Goal: Obtain resource: Obtain resource

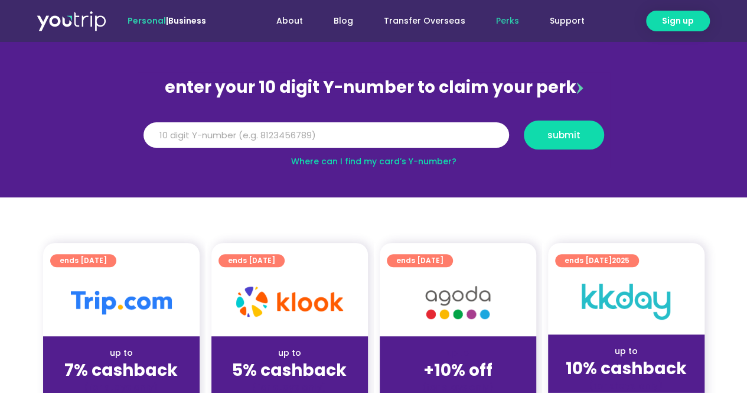
scroll to position [94, 0]
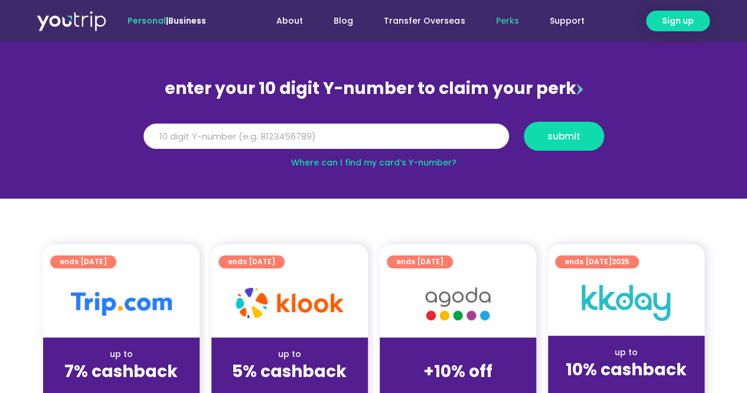
click at [280, 138] on input "Y Number" at bounding box center [325, 136] width 365 height 26
type input "8185316138"
click at [576, 122] on button "submit" at bounding box center [564, 136] width 80 height 29
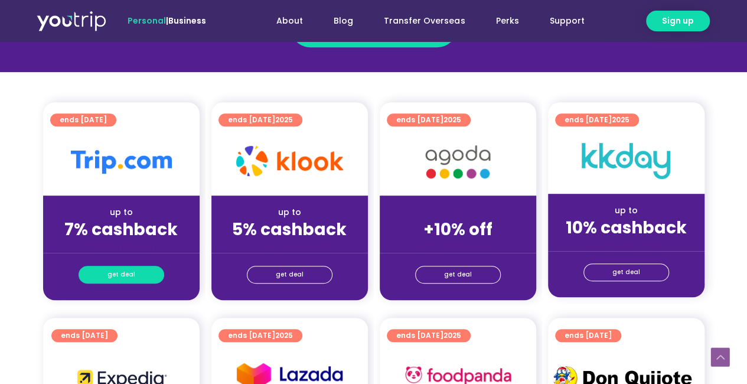
click at [112, 273] on span "get deal" at bounding box center [121, 274] width 28 height 17
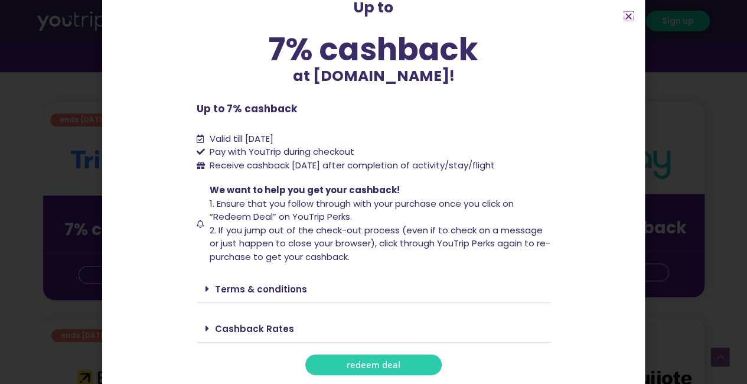
scroll to position [283, 0]
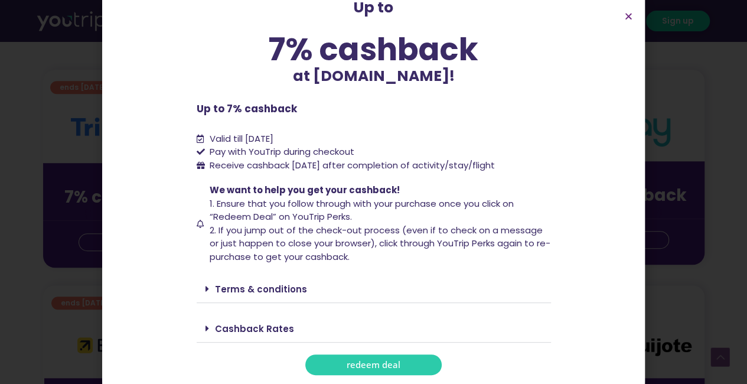
click at [257, 289] on link "Terms & conditions" at bounding box center [261, 289] width 92 height 12
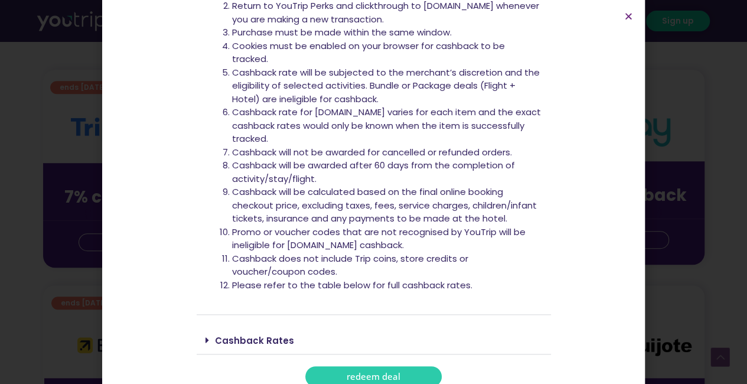
scroll to position [416, 0]
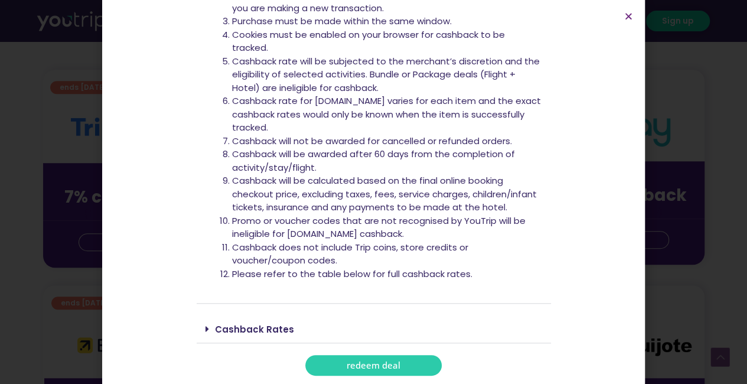
click at [341, 363] on link "redeem deal" at bounding box center [373, 365] width 136 height 21
